Goal: Information Seeking & Learning: Learn about a topic

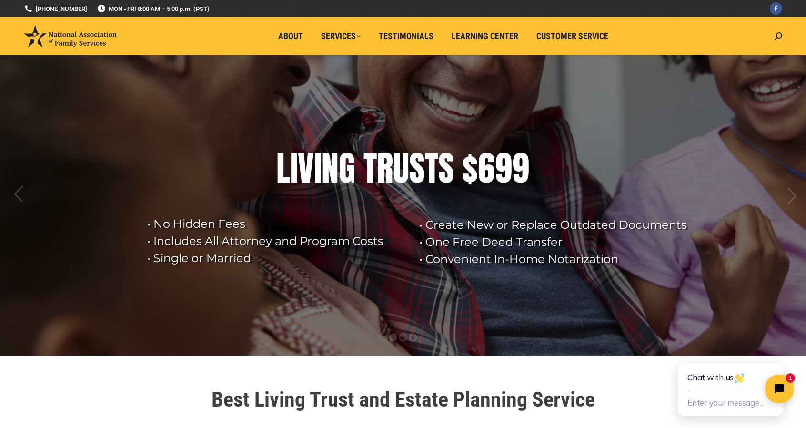
drag, startPoint x: 409, startPoint y: 172, endPoint x: 449, endPoint y: 245, distance: 83.5
click at [449, 245] on rs-slide "• Create New or Replace Outdated Documents • One Free Deed Transfer • Convenien…" at bounding box center [403, 205] width 806 height 300
drag, startPoint x: 451, startPoint y: 225, endPoint x: 483, endPoint y: 249, distance: 39.8
click at [483, 249] on rs-layer "• Create New or Replace Outdated Documents • One Free Deed Transfer • Convenien…" at bounding box center [557, 241] width 276 height 51
click at [795, 199] on rs-arrow at bounding box center [791, 196] width 24 height 24
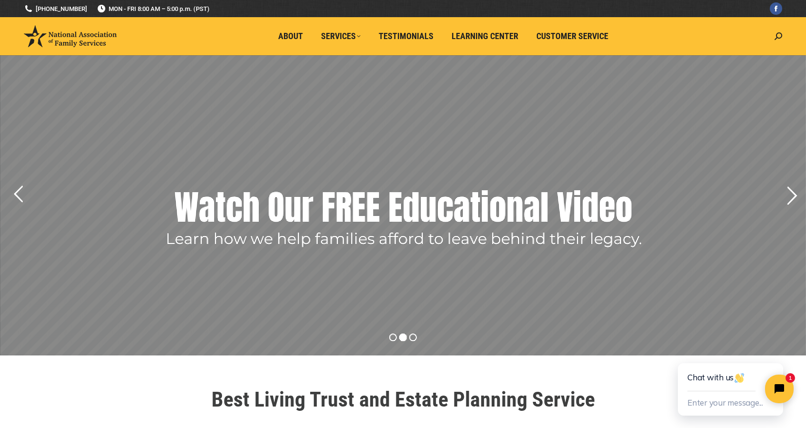
click at [795, 199] on rs-arrow at bounding box center [791, 196] width 24 height 24
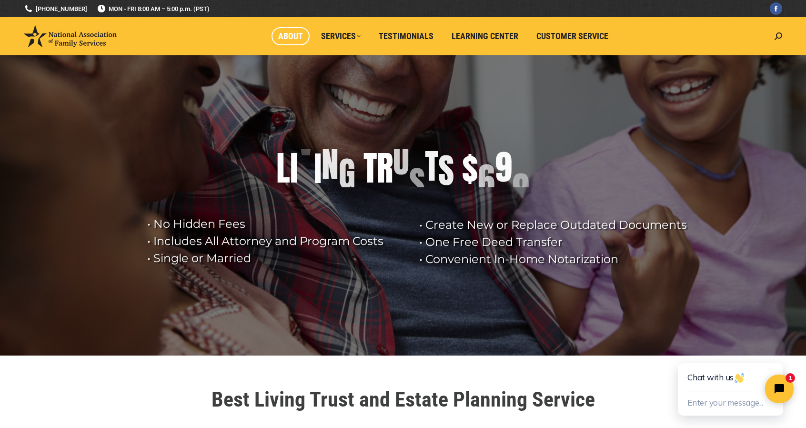
click at [275, 37] on link "About" at bounding box center [290, 36] width 38 height 18
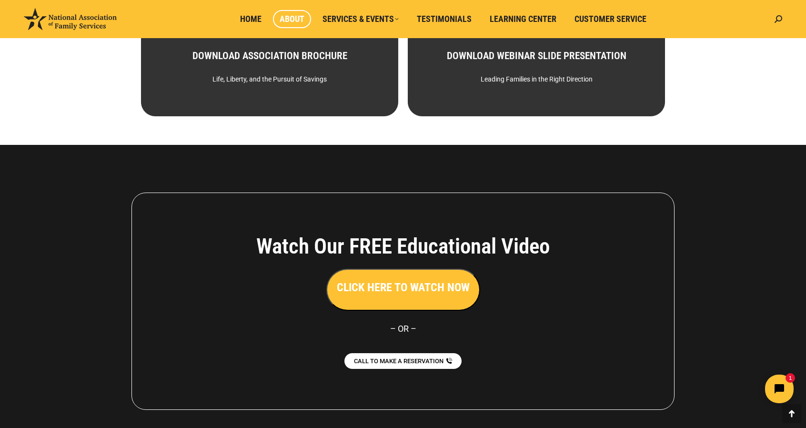
scroll to position [661, 0]
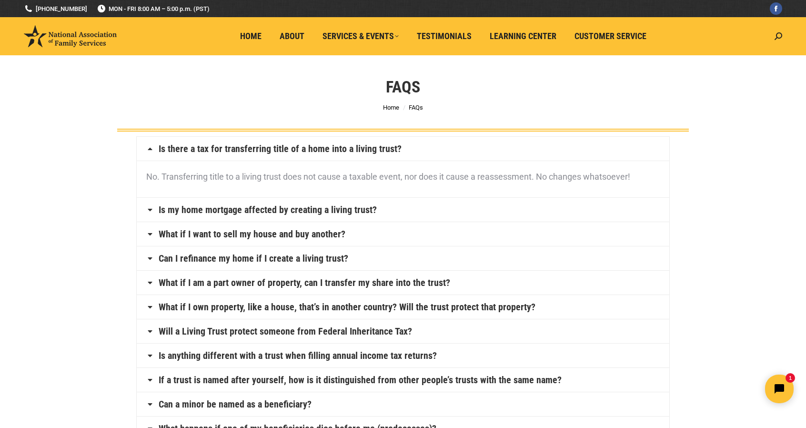
click at [383, 216] on h4 "Is my home mortgage affected by creating a living trust?" at bounding box center [403, 210] width 532 height 24
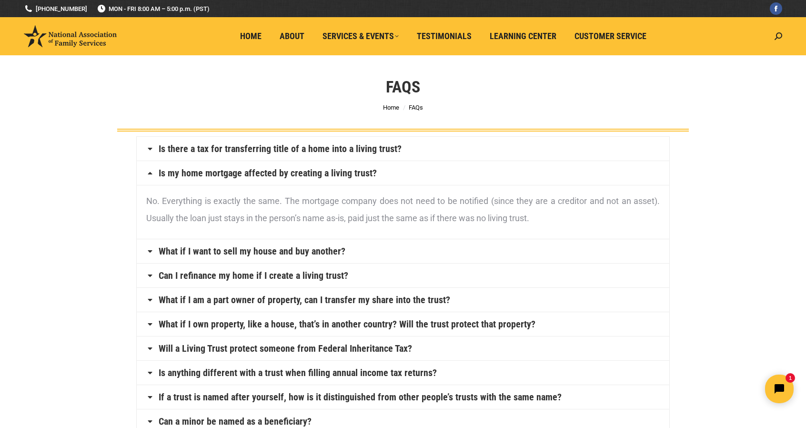
click at [379, 242] on h4 "What if I want to sell my house and buy another?" at bounding box center [403, 251] width 532 height 24
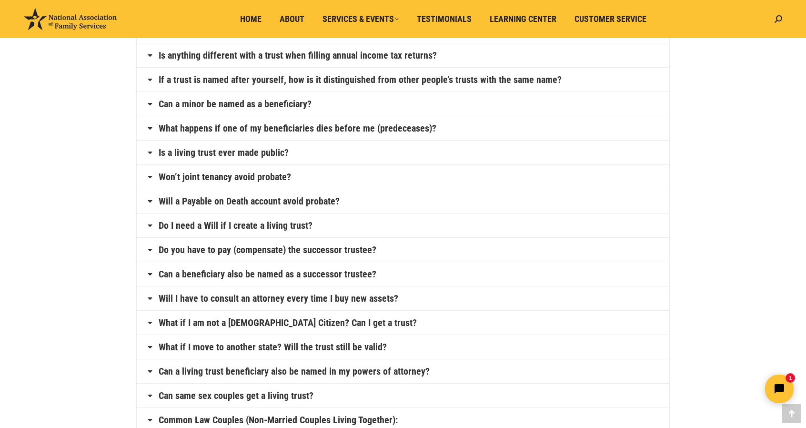
scroll to position [317, 0]
click at [324, 199] on link "Will a Payable on Death account avoid probate?" at bounding box center [249, 201] width 181 height 10
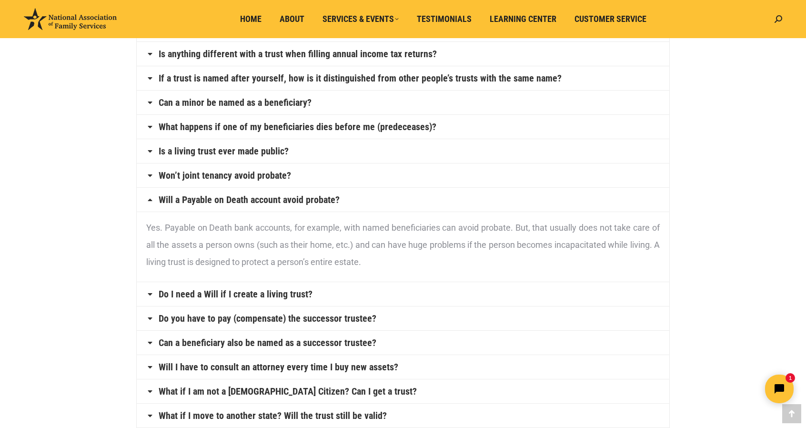
scroll to position [264, 0]
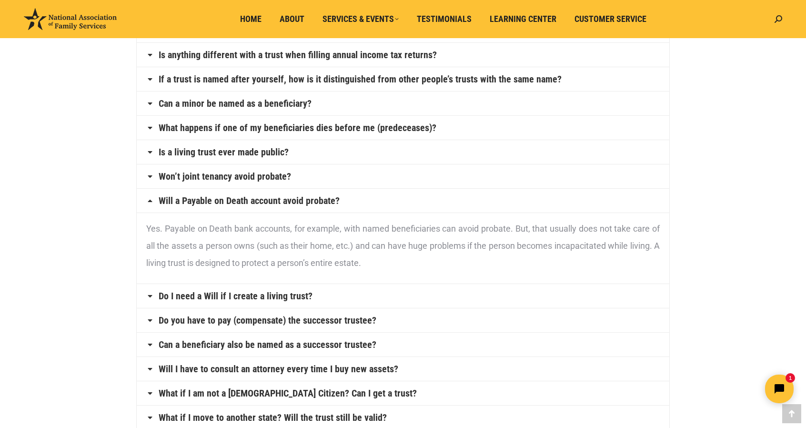
click at [324, 199] on link "Will a Payable on Death account avoid probate?" at bounding box center [249, 201] width 181 height 10
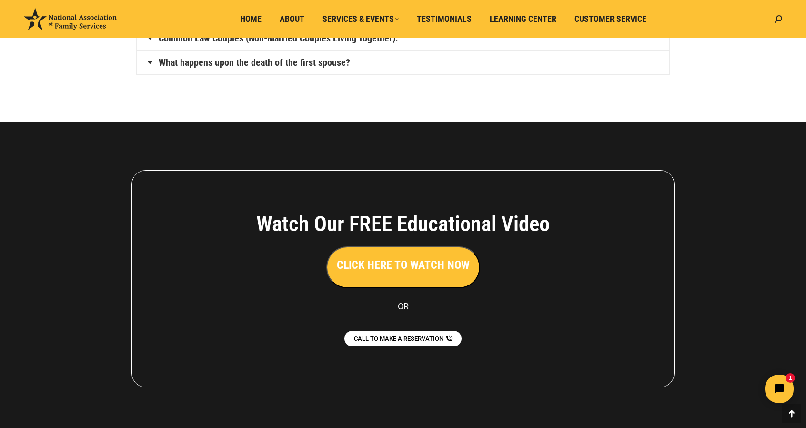
scroll to position [679, 0]
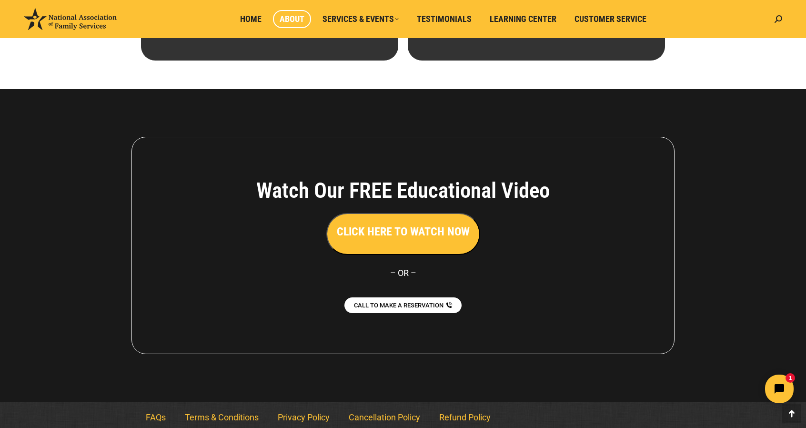
scroll to position [661, 0]
